Goal: Find contact information: Find contact information

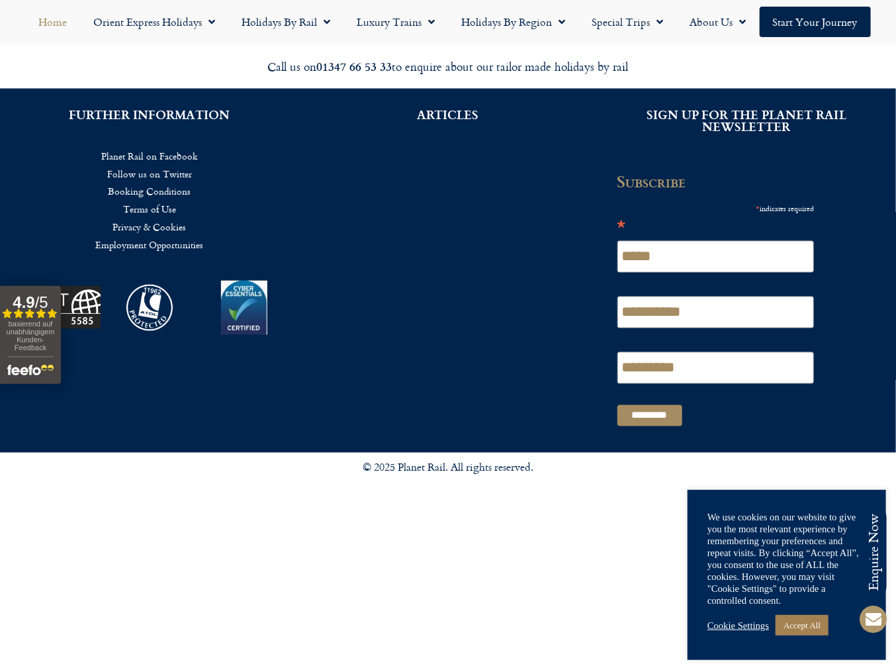
scroll to position [3127, 0]
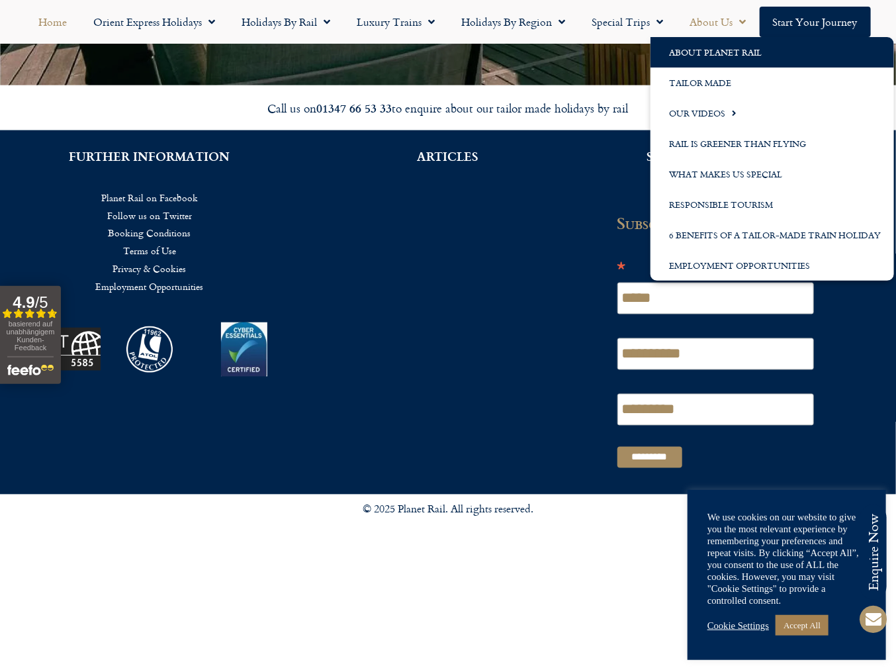
click at [728, 60] on link "About Planet Rail" at bounding box center [772, 52] width 244 height 30
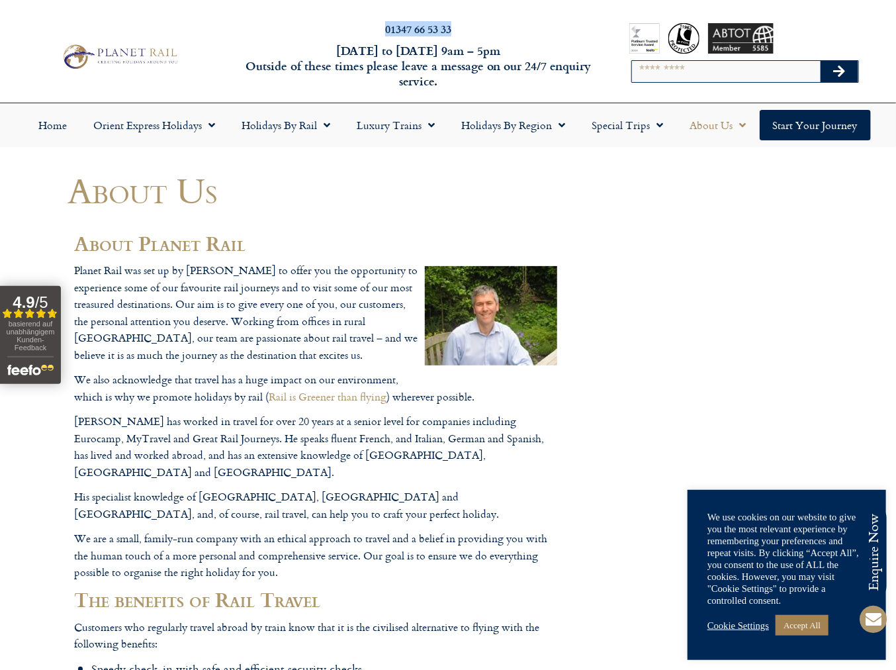
drag, startPoint x: 380, startPoint y: 30, endPoint x: 451, endPoint y: 33, distance: 70.9
click at [451, 33] on h2 "01347 66 53 33" at bounding box center [418, 29] width 352 height 11
copy link "01347 66 53 33"
